Goal: Contribute content: Add original content to the website for others to see

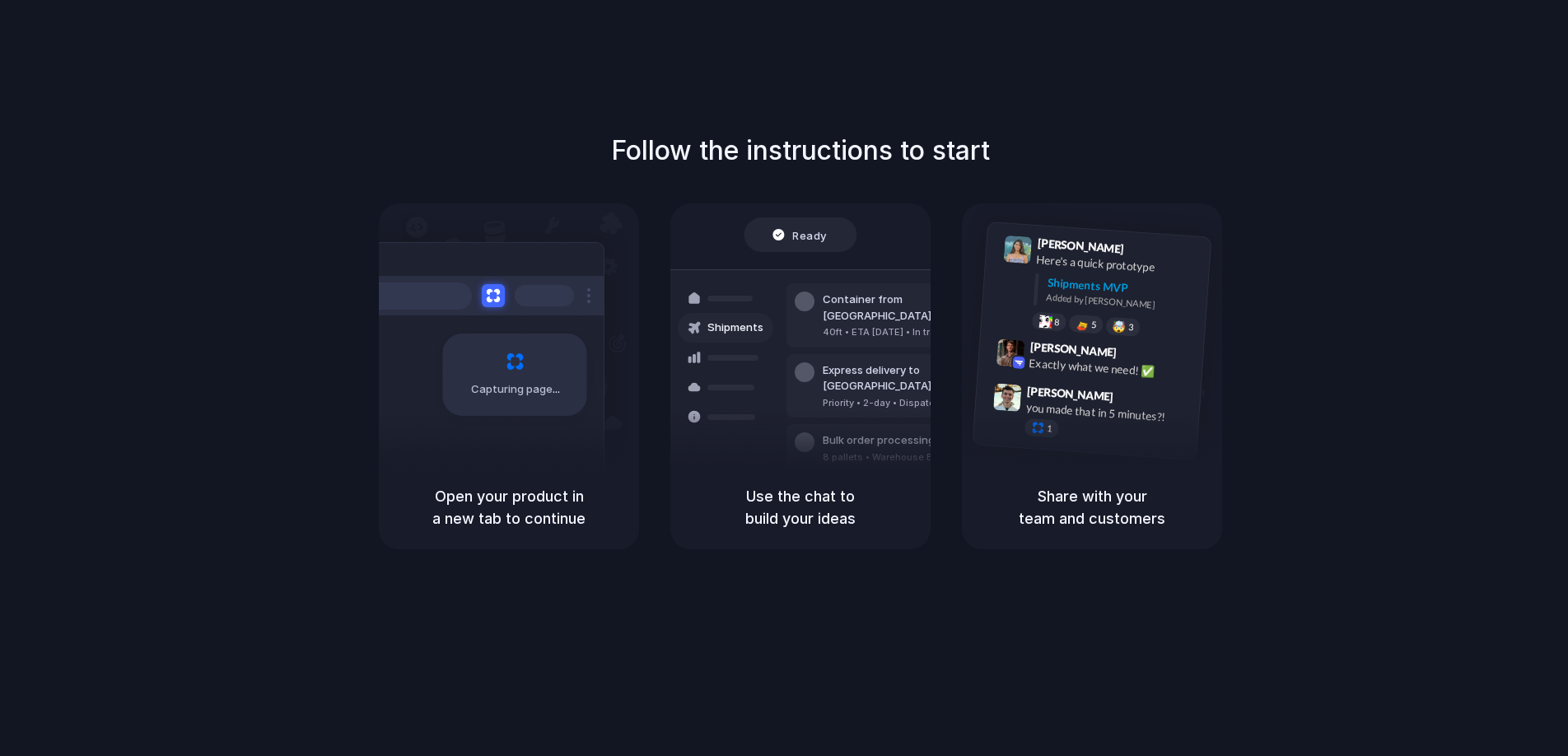
click at [936, 24] on div "Follow the instructions to start Capturing page Open your product in a new tab …" at bounding box center [800, 394] width 1601 height 789
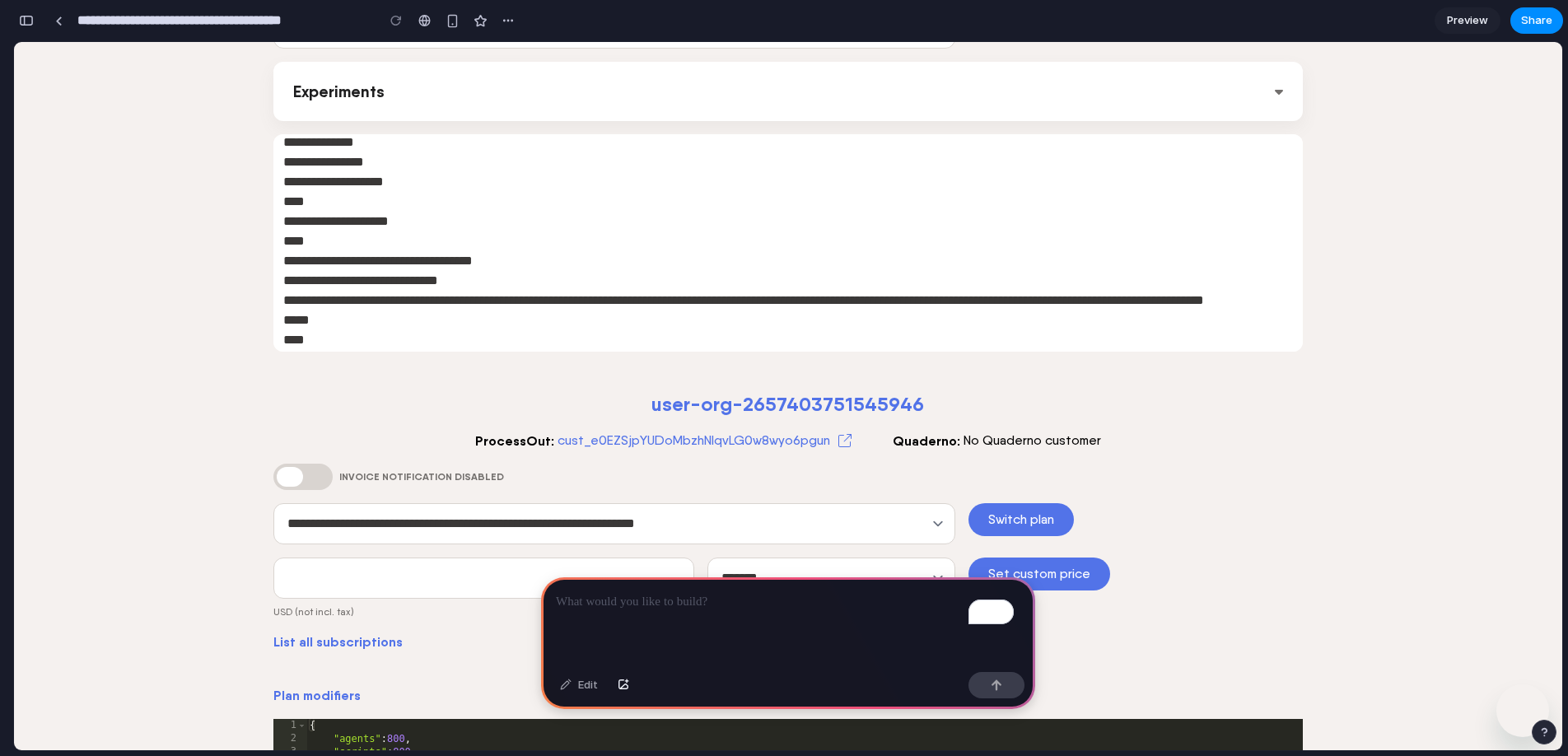
scroll to position [468, 0]
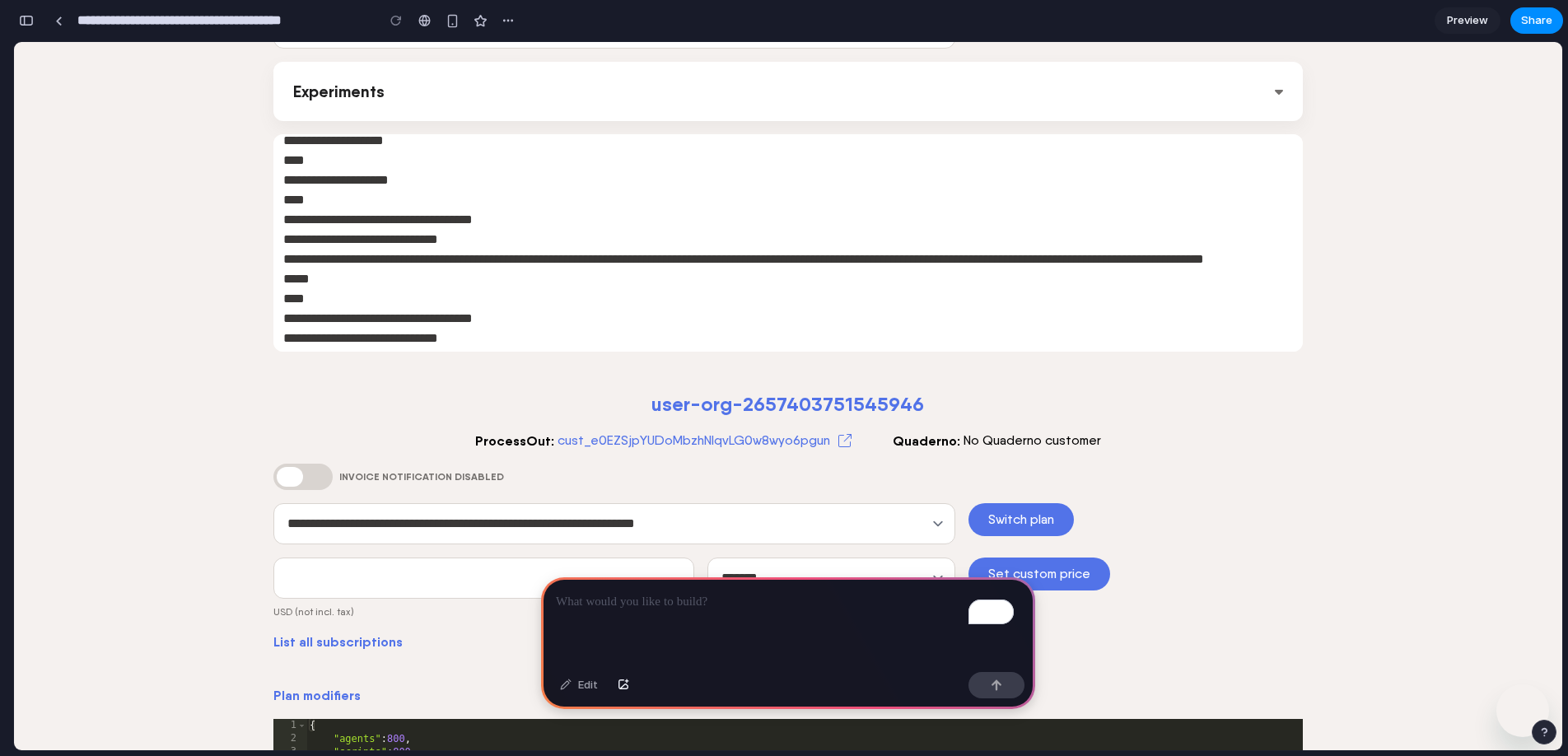
click at [688, 592] on p "To enrich screen reader interactions, please activate Accessibility in Grammarl…" at bounding box center [788, 602] width 464 height 19
click at [997, 679] on div "button" at bounding box center [996, 684] width 11 height 11
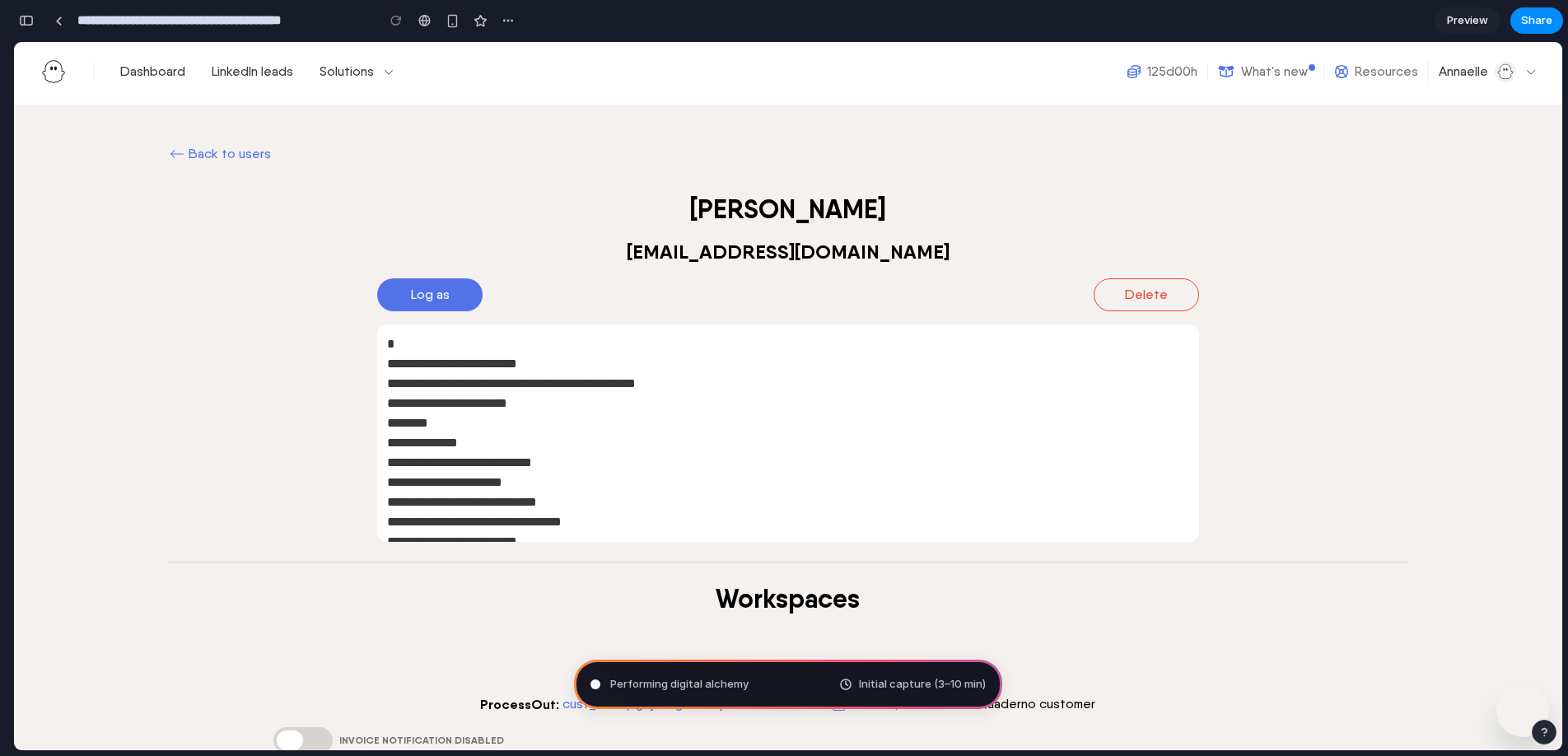
scroll to position [0, 0]
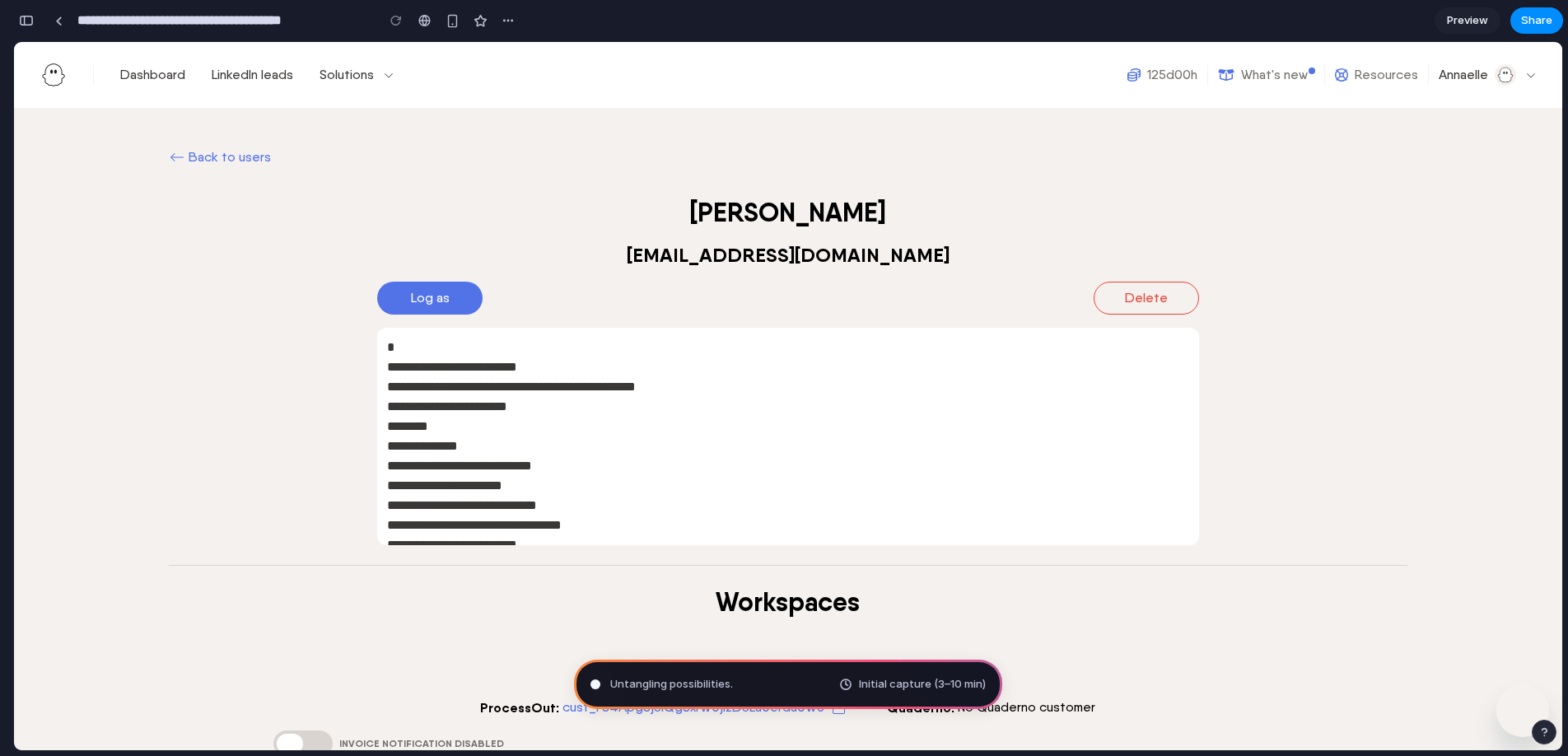
click at [708, 681] on span "Untangling possibilities ." at bounding box center [671, 683] width 123 height 17
click at [1455, 17] on span "Preview" at bounding box center [1467, 20] width 42 height 17
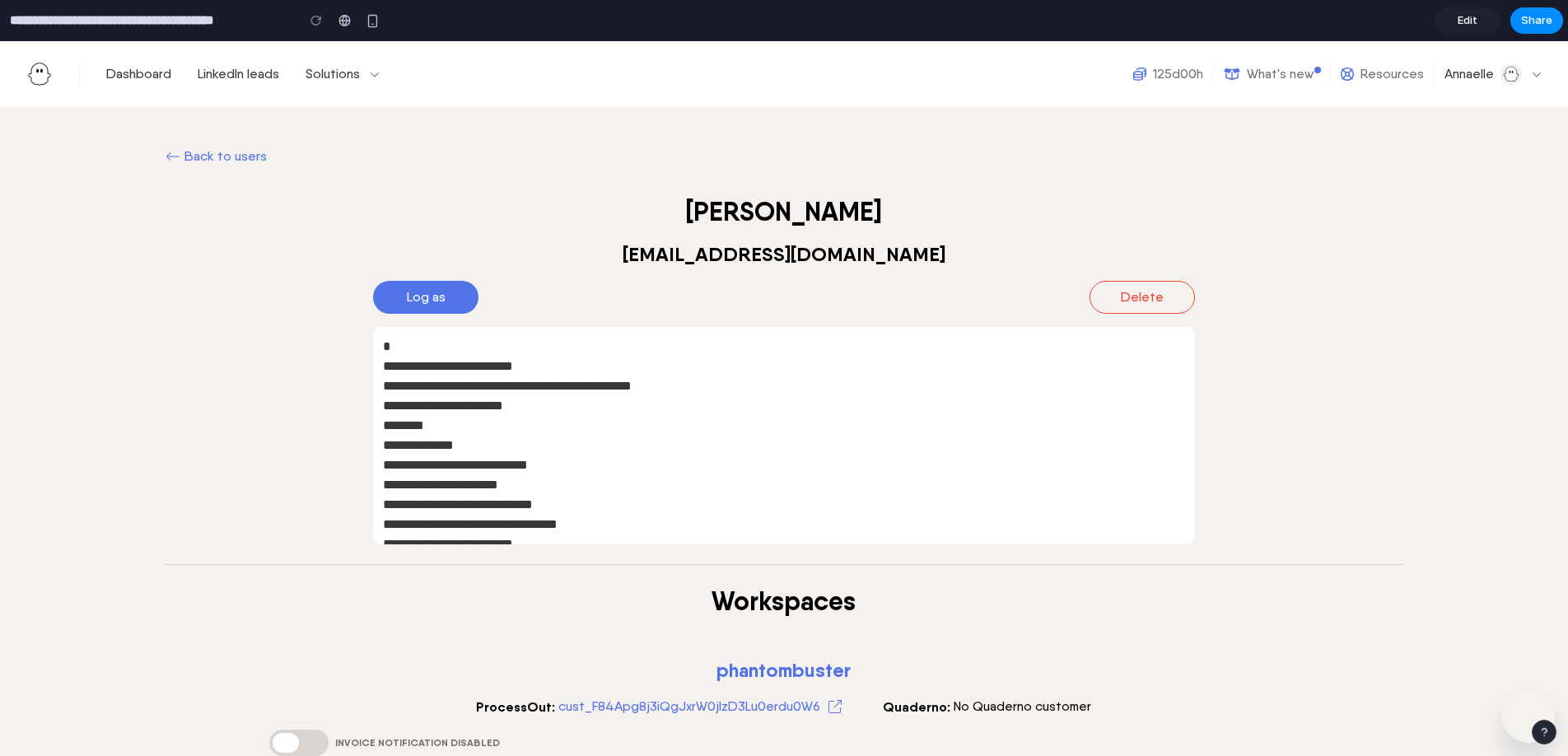
click at [244, 14] on input "**********" at bounding box center [148, 21] width 284 height 30
click at [1457, 9] on link "Edit" at bounding box center [1467, 20] width 65 height 27
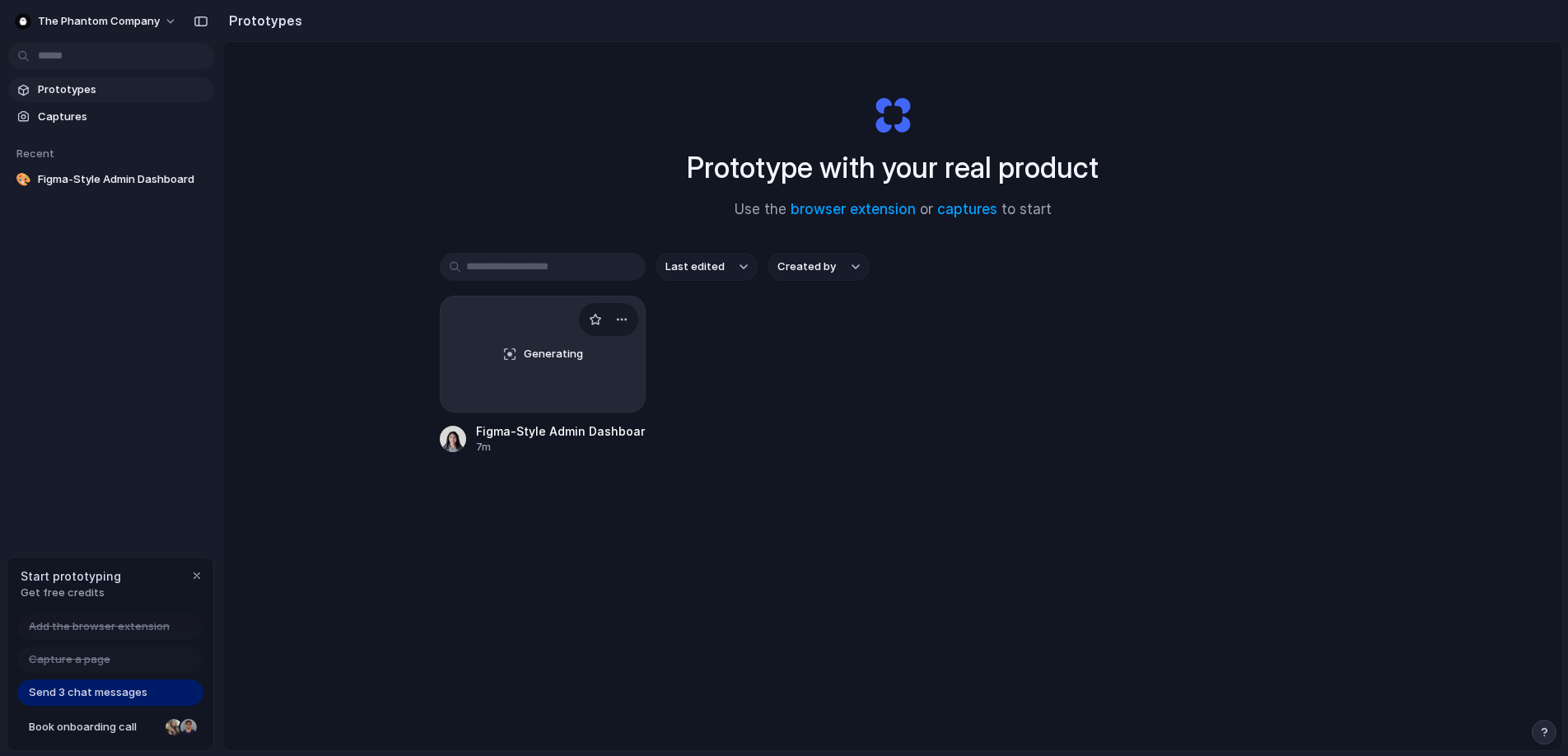
click at [596, 393] on div "Generating" at bounding box center [542, 354] width 204 height 115
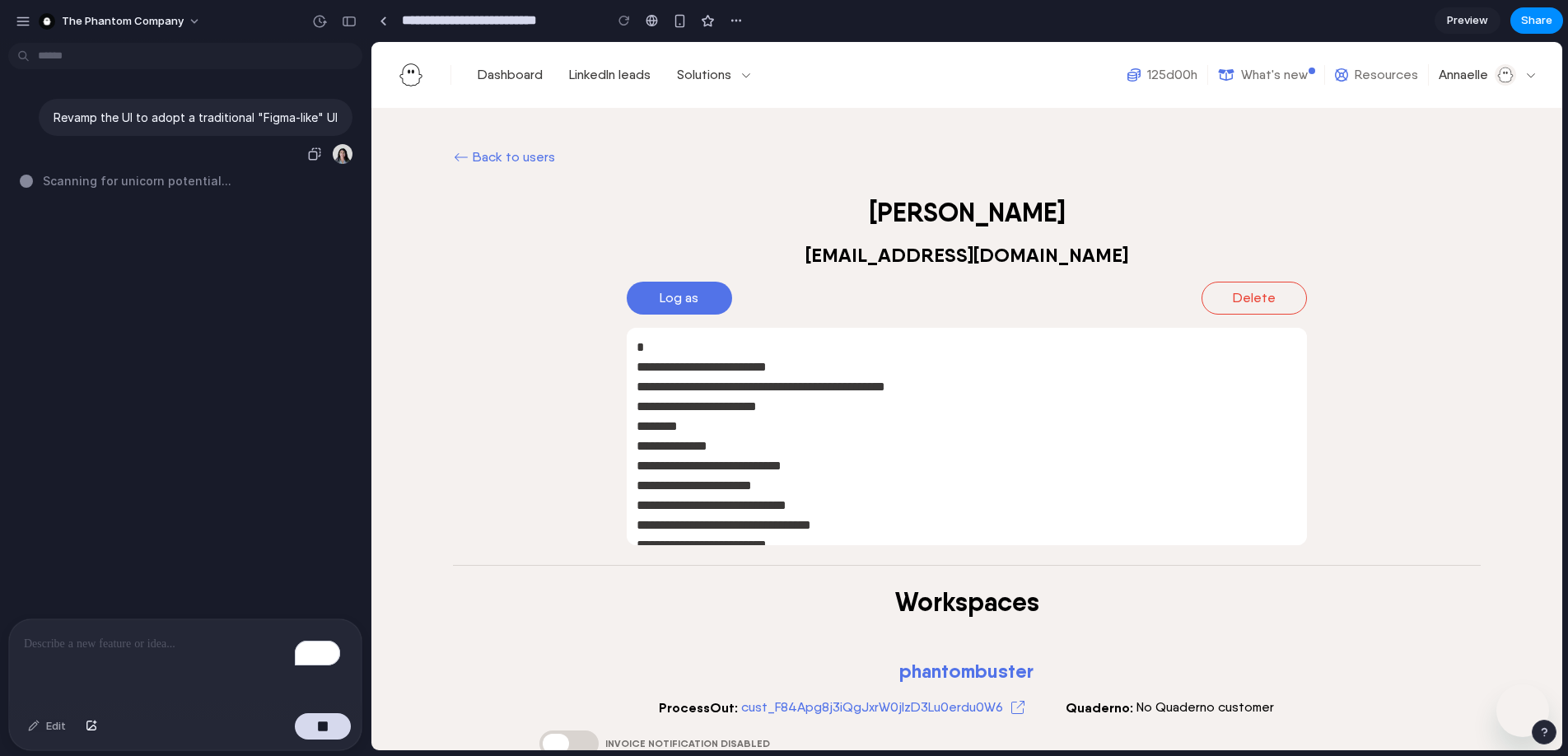
click at [269, 114] on p "Revamp the UI to adopt a traditional "Figma-like" UI" at bounding box center [195, 118] width 284 height 18
click at [323, 729] on div "button" at bounding box center [322, 726] width 11 height 11
click at [175, 636] on p "To enrich screen reader interactions, please activate Accessibility in Grammarl…" at bounding box center [185, 644] width 323 height 19
click at [667, 210] on h1 "[PERSON_NAME]" at bounding box center [967, 212] width 1028 height 33
drag, startPoint x: 667, startPoint y: 210, endPoint x: 669, endPoint y: 267, distance: 57.0
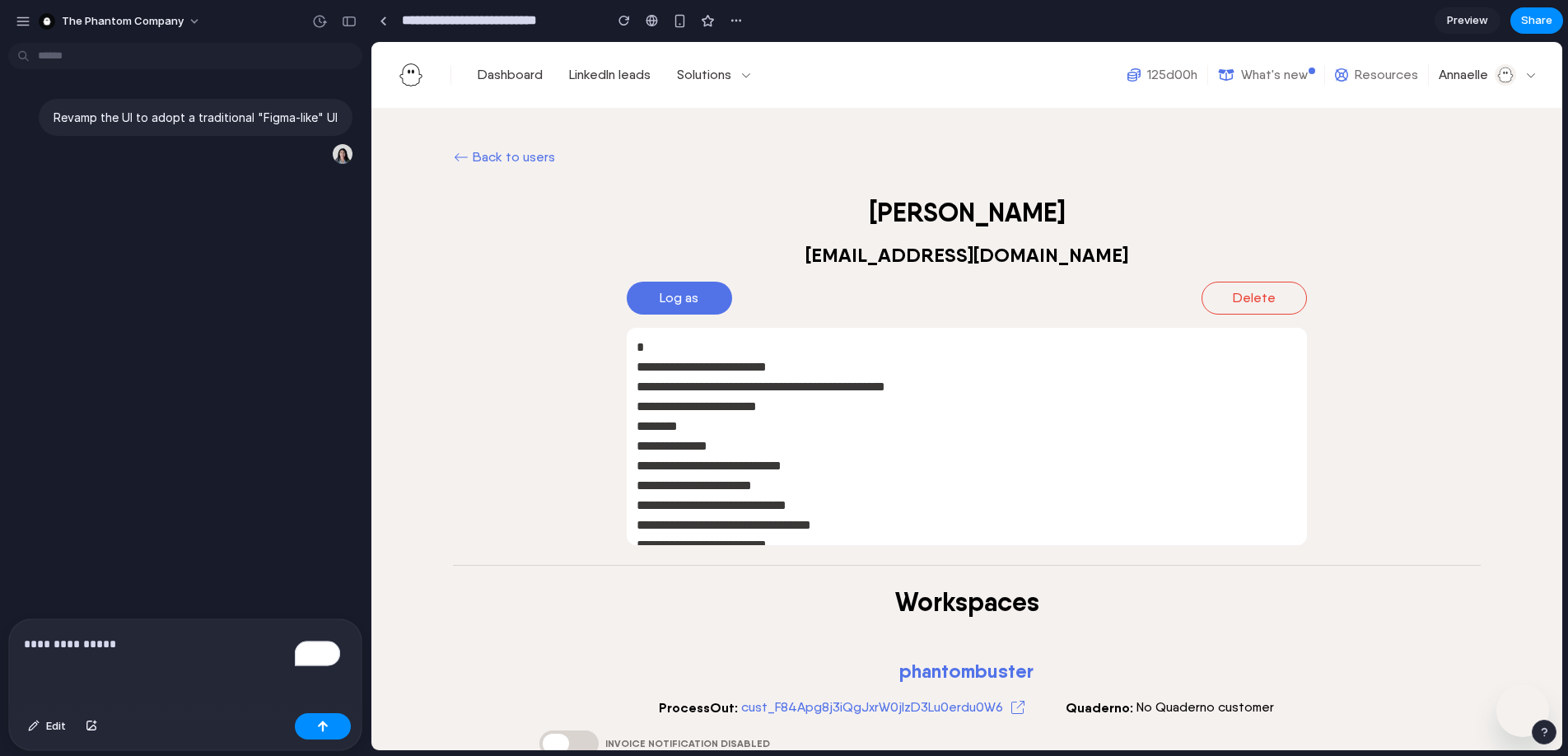
click at [666, 221] on h1 "[PERSON_NAME]" at bounding box center [967, 212] width 1028 height 33
click at [665, 309] on button "Log as" at bounding box center [679, 297] width 105 height 33
click at [172, 639] on p "**********" at bounding box center [182, 644] width 317 height 19
click at [333, 740] on div "Edit" at bounding box center [185, 728] width 353 height 43
click at [340, 729] on button "button" at bounding box center [322, 726] width 56 height 27
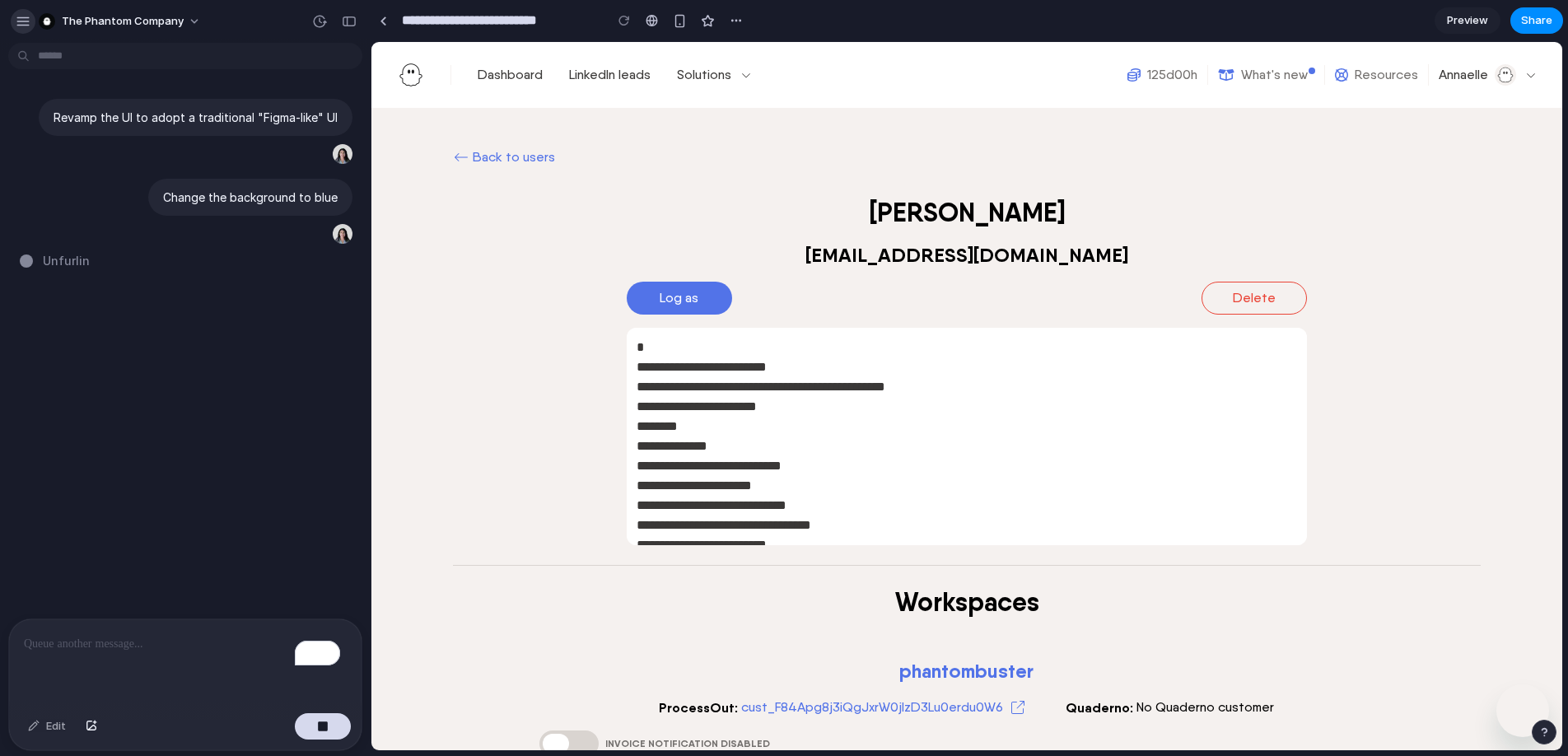
click at [27, 27] on div "button" at bounding box center [23, 21] width 15 height 15
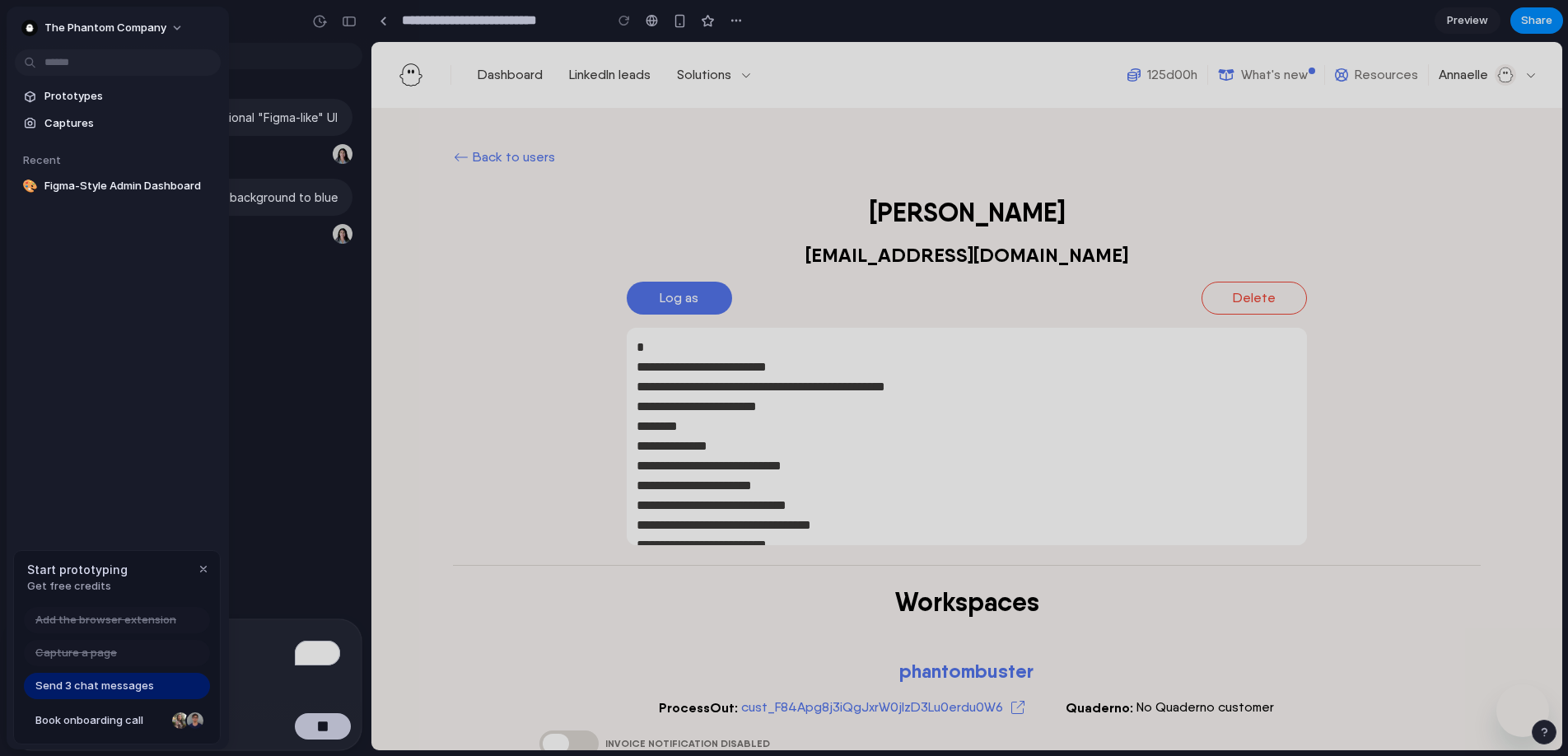
click at [27, 27] on div "button" at bounding box center [29, 27] width 17 height 17
click at [27, 27] on div "Settings Invite members Change theme Sign out" at bounding box center [784, 378] width 1568 height 756
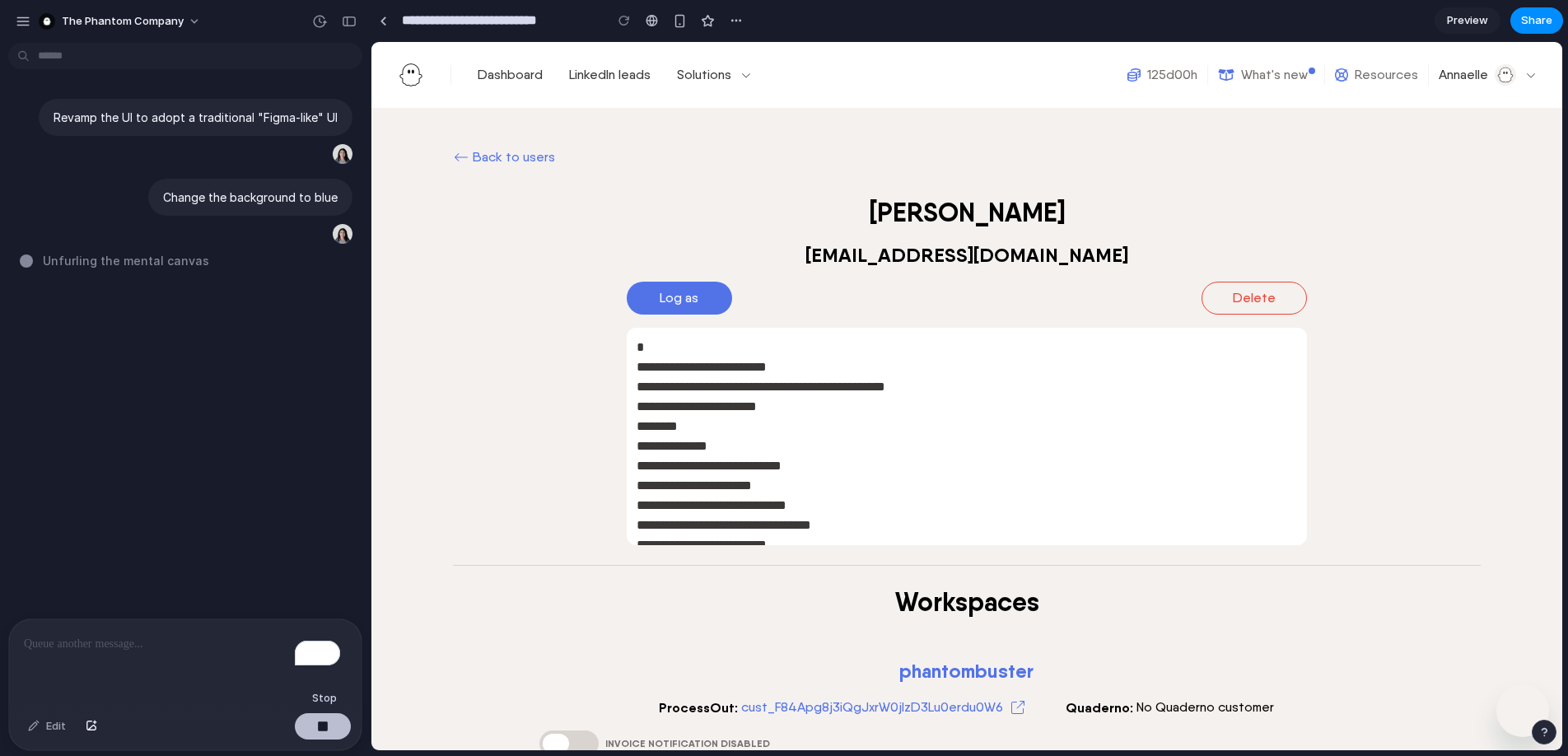
click at [314, 727] on button "button" at bounding box center [322, 726] width 56 height 27
click at [30, 723] on div "button" at bounding box center [34, 726] width 11 height 10
click at [678, 284] on div at bounding box center [967, 395] width 1190 height 708
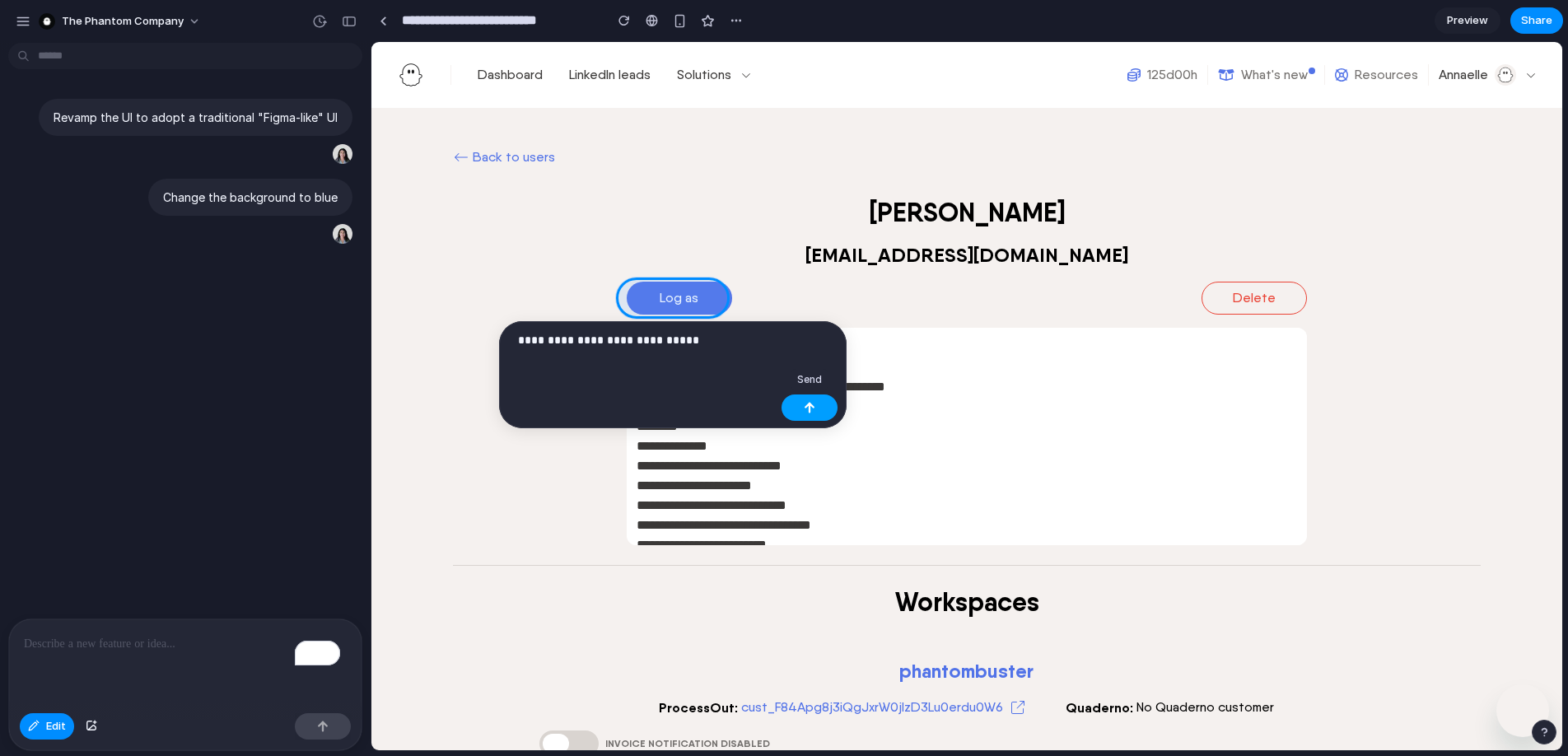
click at [808, 399] on button "button" at bounding box center [809, 408] width 56 height 27
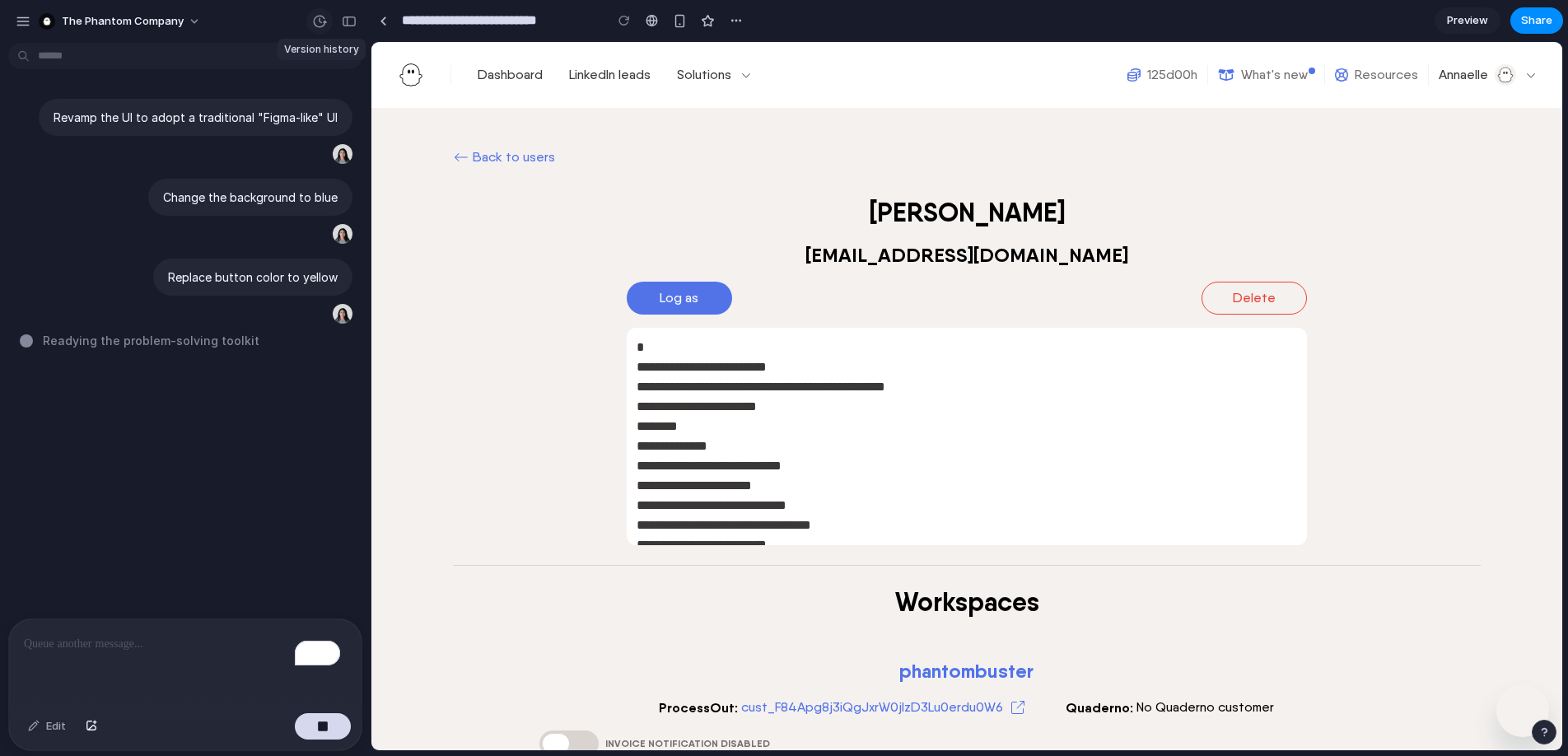
click at [325, 12] on button "button" at bounding box center [319, 21] width 27 height 27
click at [325, 12] on div "No version history yet" at bounding box center [784, 378] width 1568 height 756
